Goal: Complete application form

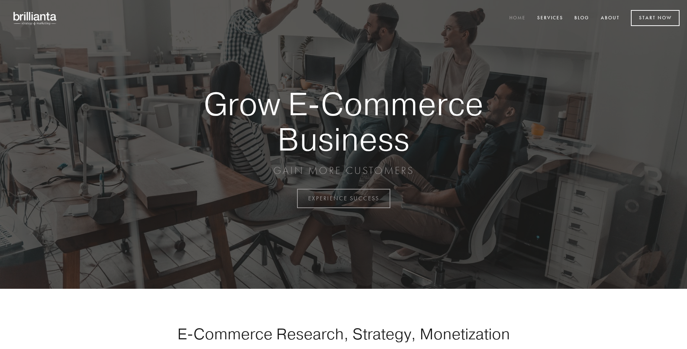
scroll to position [1948, 0]
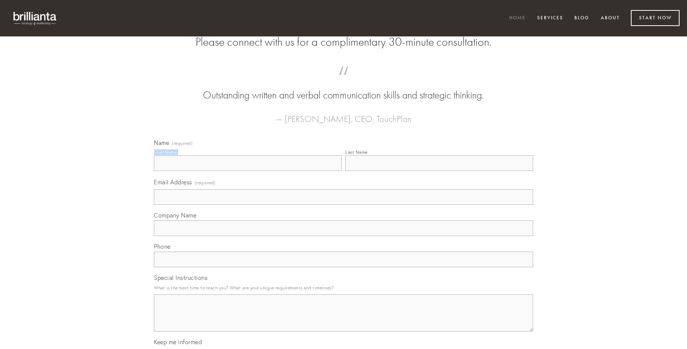
type input "[PERSON_NAME]"
click at [439, 171] on input "Last Name" at bounding box center [439, 163] width 188 height 16
type input "[PERSON_NAME]"
click at [343, 205] on input "Email Address (required)" at bounding box center [343, 197] width 379 height 16
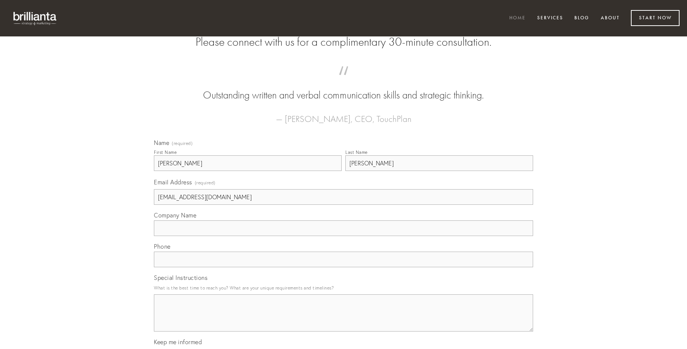
type input "[EMAIL_ADDRESS][DOMAIN_NAME]"
click at [343, 236] on input "Company Name" at bounding box center [343, 228] width 379 height 16
type input "ullus"
click at [343, 267] on input "text" at bounding box center [343, 260] width 379 height 16
click at [343, 320] on textarea "Special Instructions" at bounding box center [343, 312] width 379 height 37
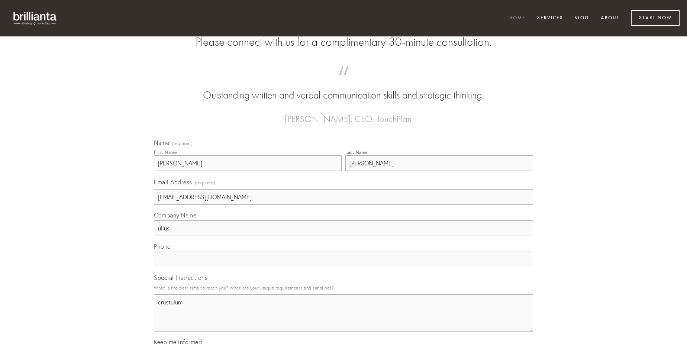
type textarea "crustulum"
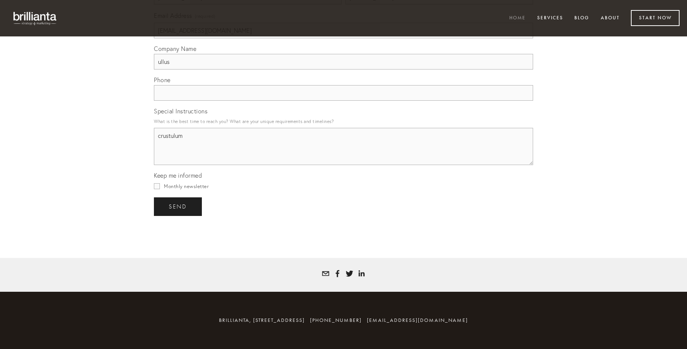
click at [178, 206] on span "send" at bounding box center [178, 206] width 18 height 7
